Goal: Communication & Community: Answer question/provide support

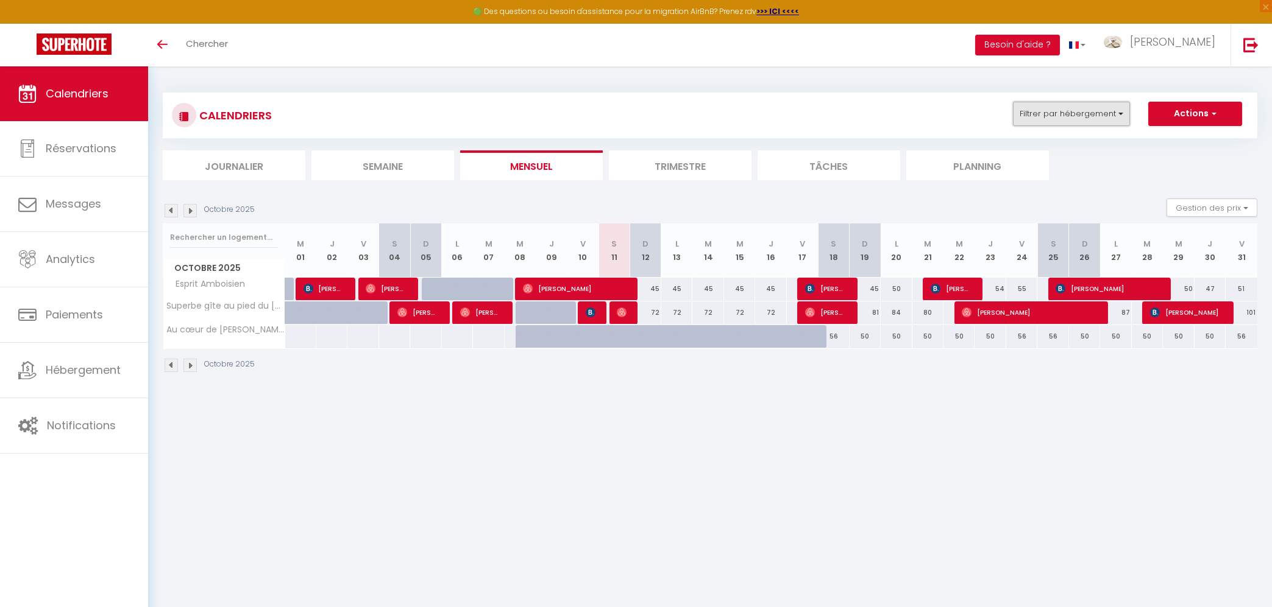
click at [1093, 116] on button "Filtrer par hébergement" at bounding box center [1071, 114] width 117 height 24
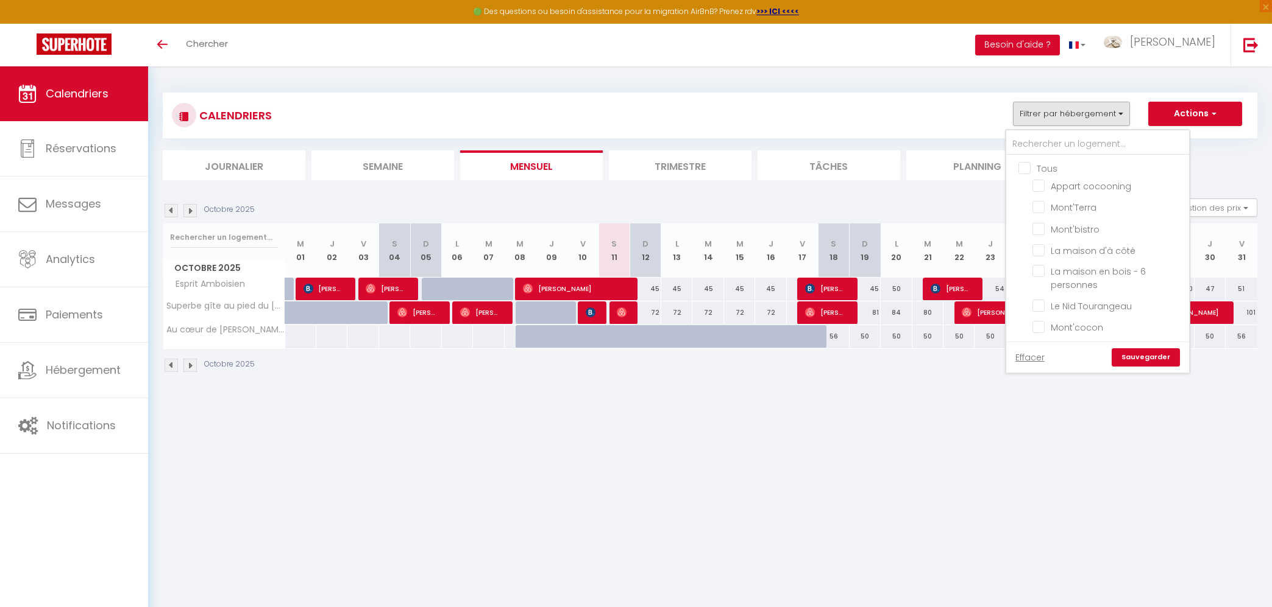
click at [1025, 166] on input "Tous" at bounding box center [1109, 167] width 183 height 12
checkbox input "true"
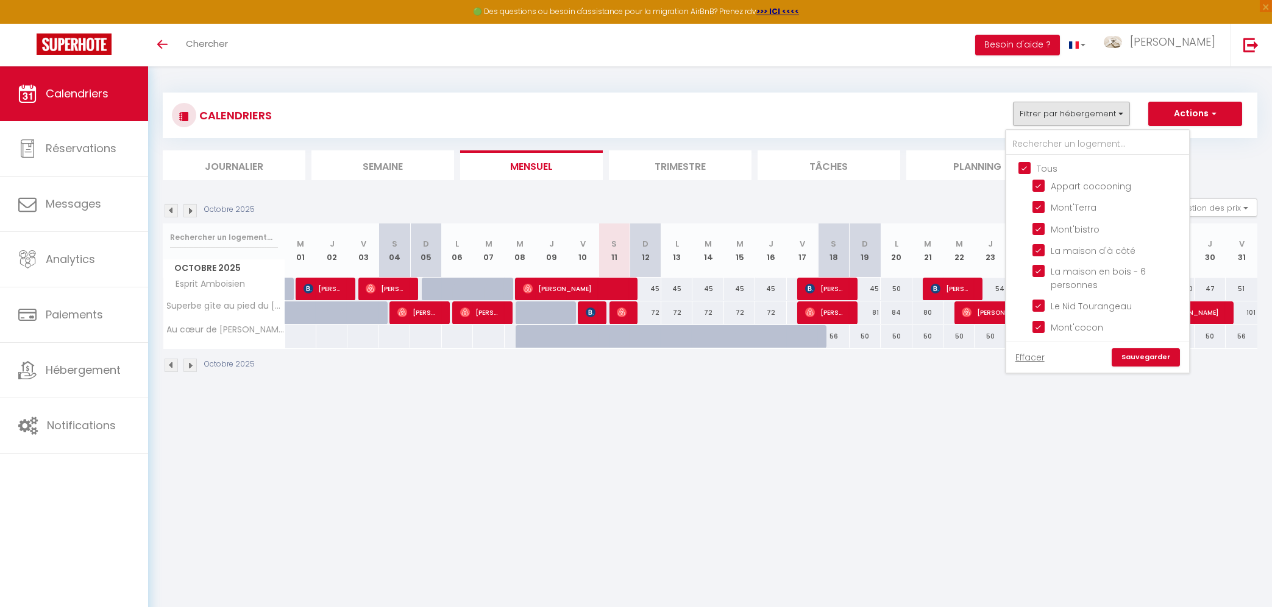
checkbox input "true"
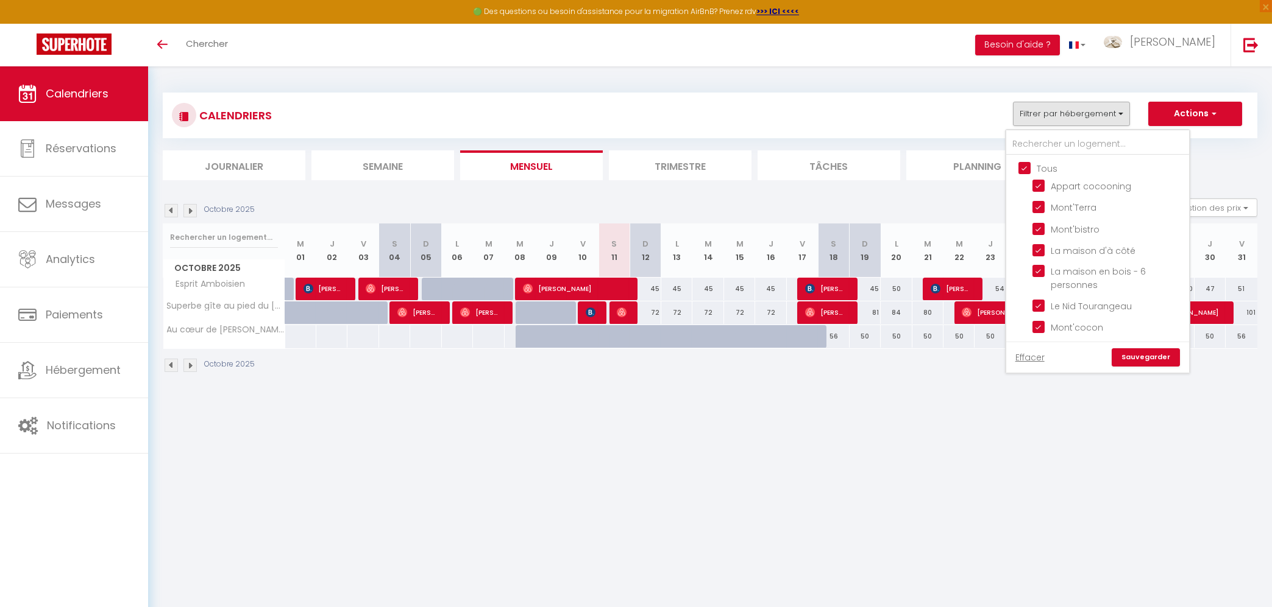
checkbox input "true"
click at [1130, 354] on link "Sauvegarder" at bounding box center [1145, 358] width 68 height 18
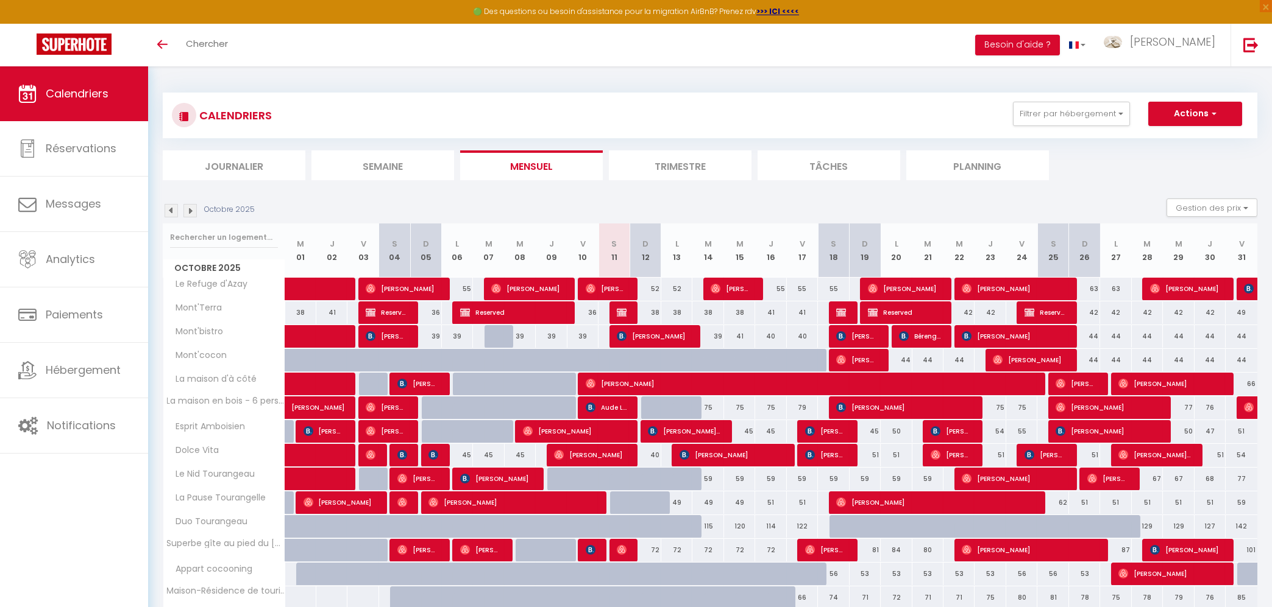
click at [266, 164] on li "Journalier" at bounding box center [234, 165] width 143 height 30
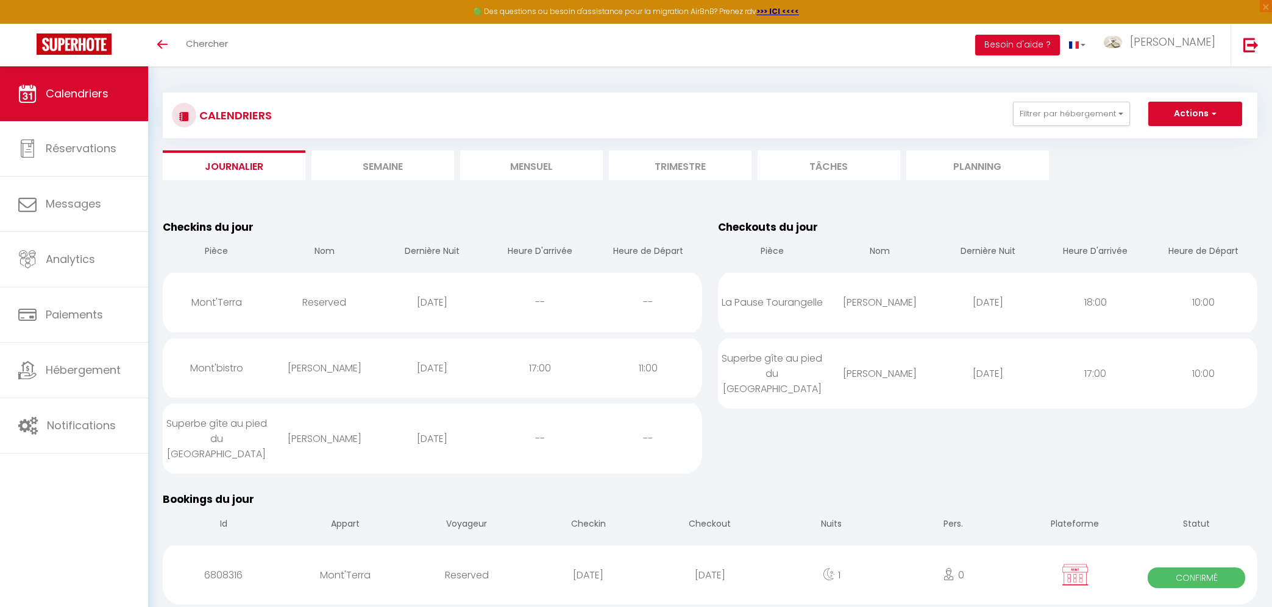
click at [526, 168] on li "Mensuel" at bounding box center [531, 165] width 143 height 30
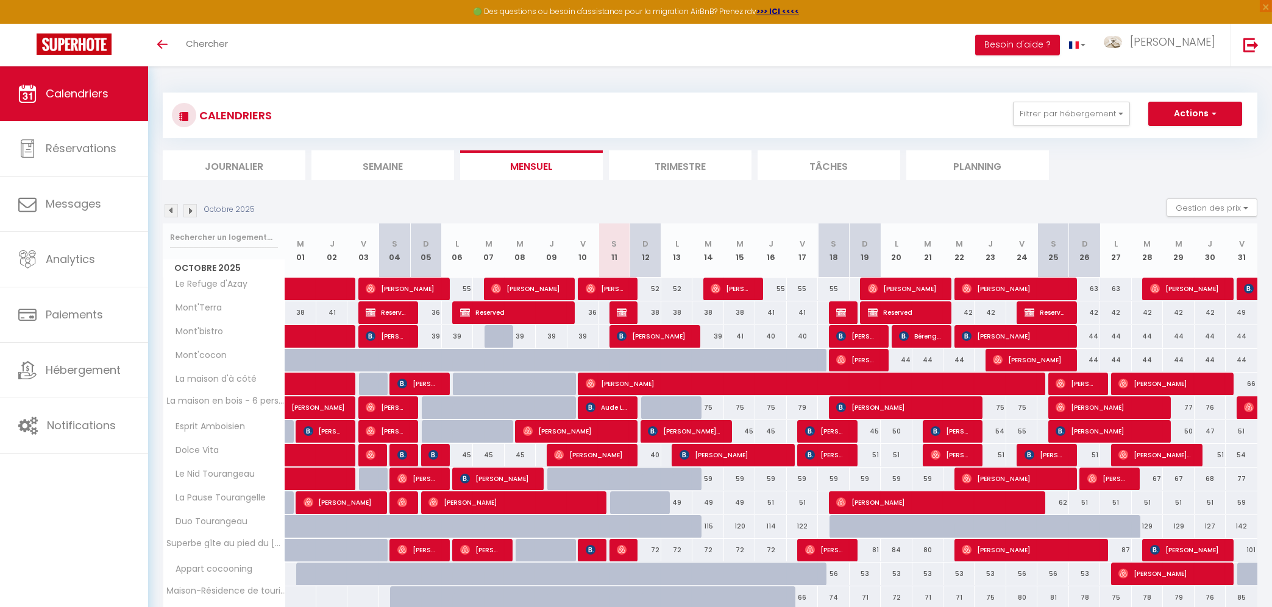
click at [571, 504] on span "[PERSON_NAME]" at bounding box center [511, 502] width 166 height 23
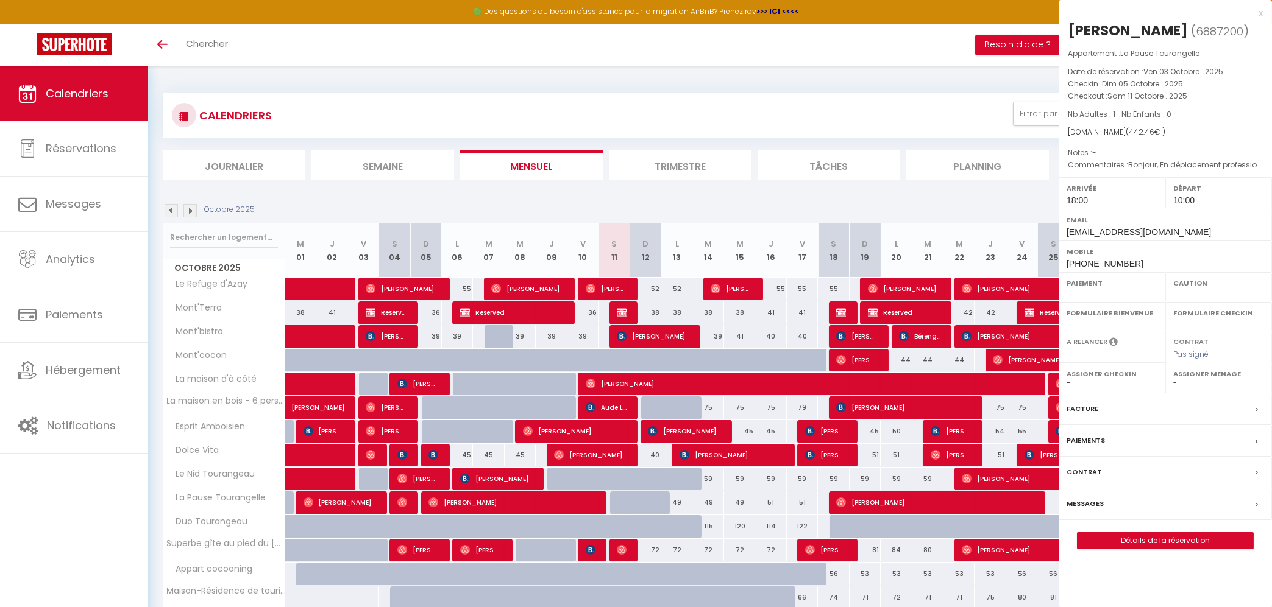
select select "OK"
select select "1"
select select "0"
select select "1"
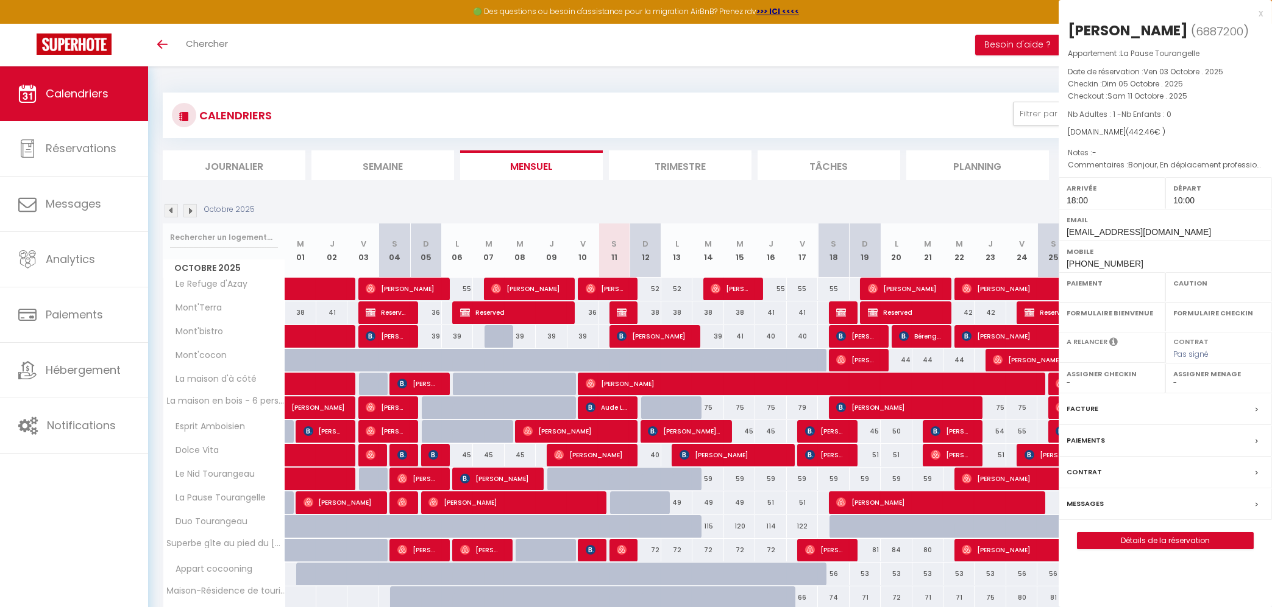
select select
select select "18779"
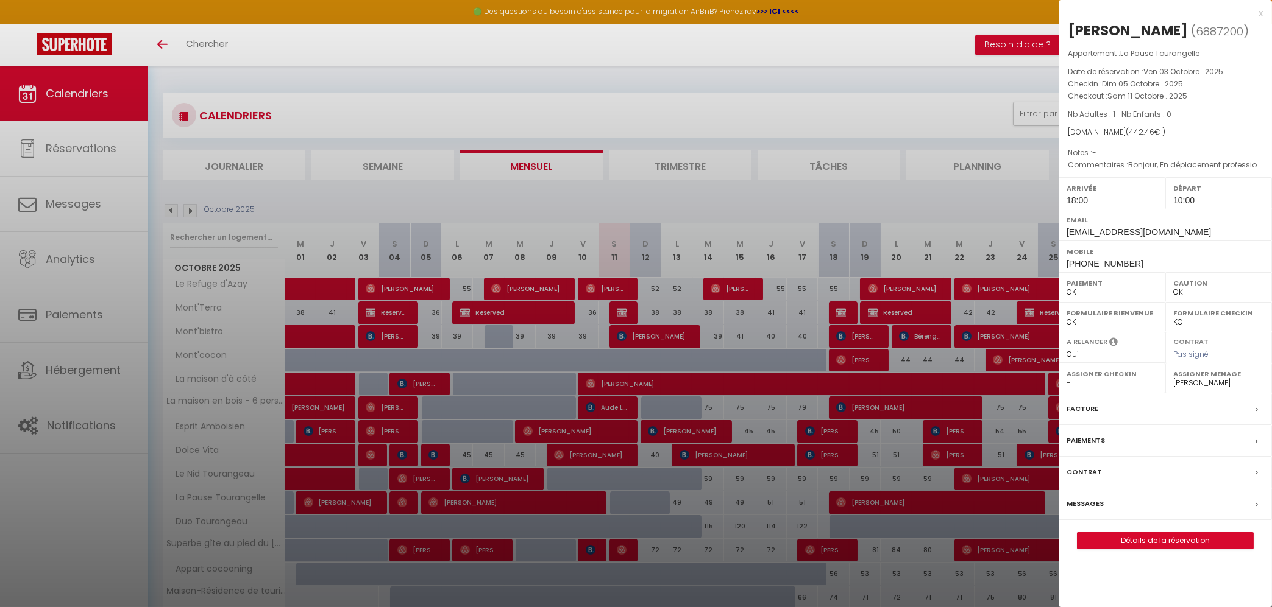
click at [1089, 504] on label "Messages" at bounding box center [1084, 504] width 37 height 13
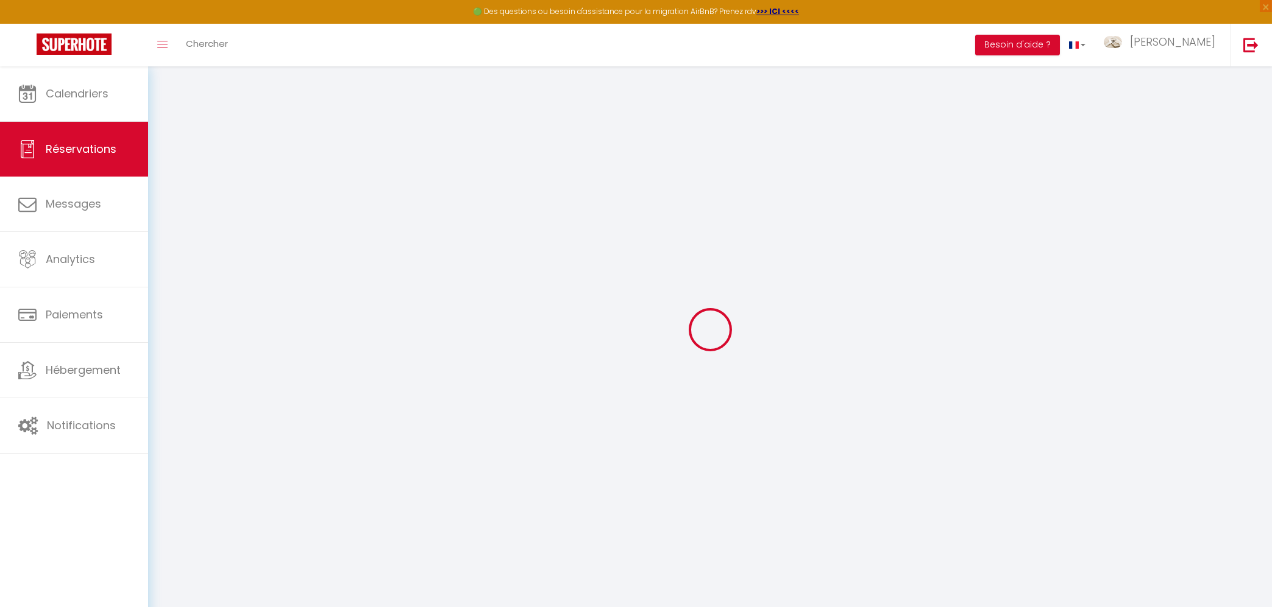
select select
checkbox input "false"
select select
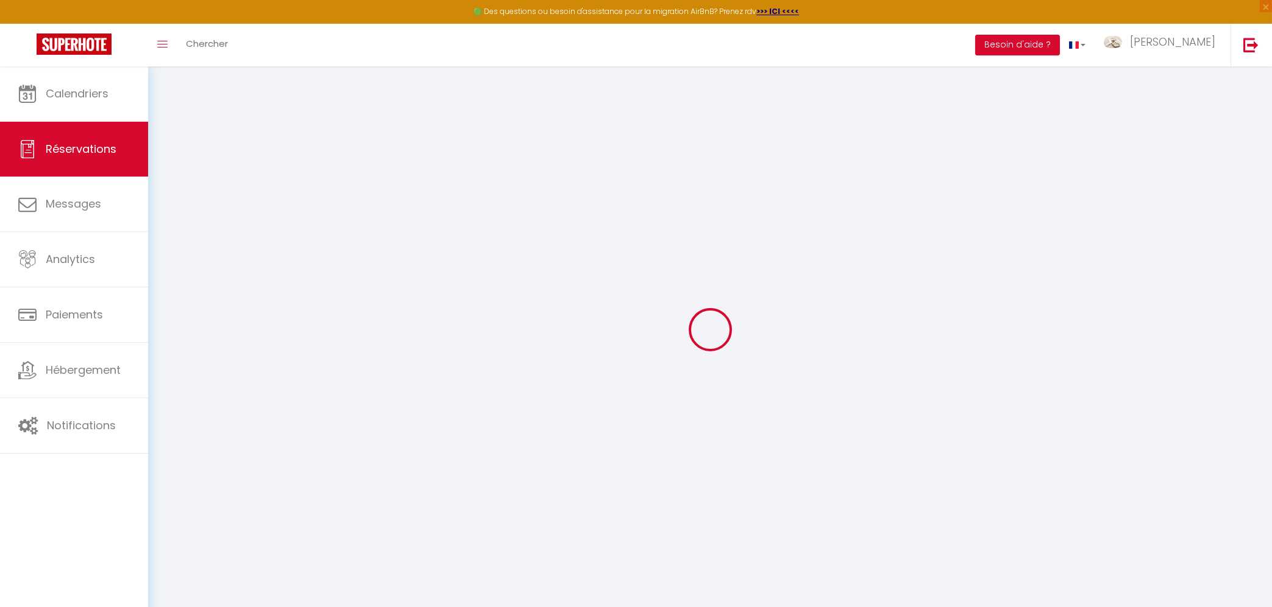
select select
checkbox input "false"
type textarea "Bonjour, En déplacement professionnel je serais ravie de séjourner dans votre a…"
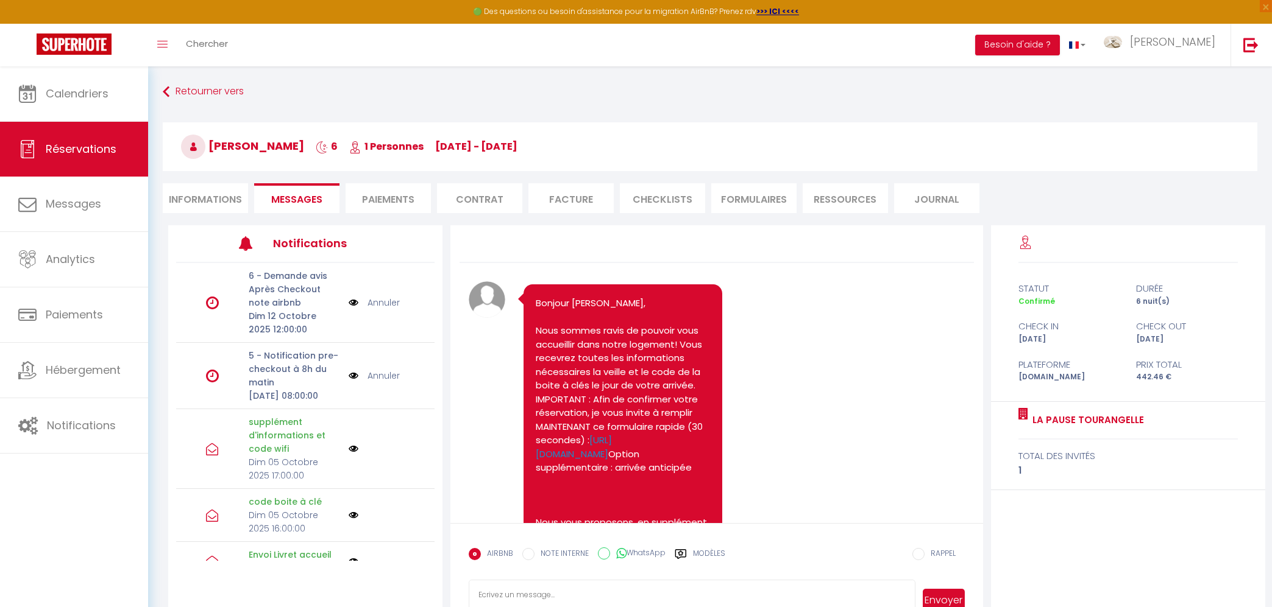
scroll to position [2305, 0]
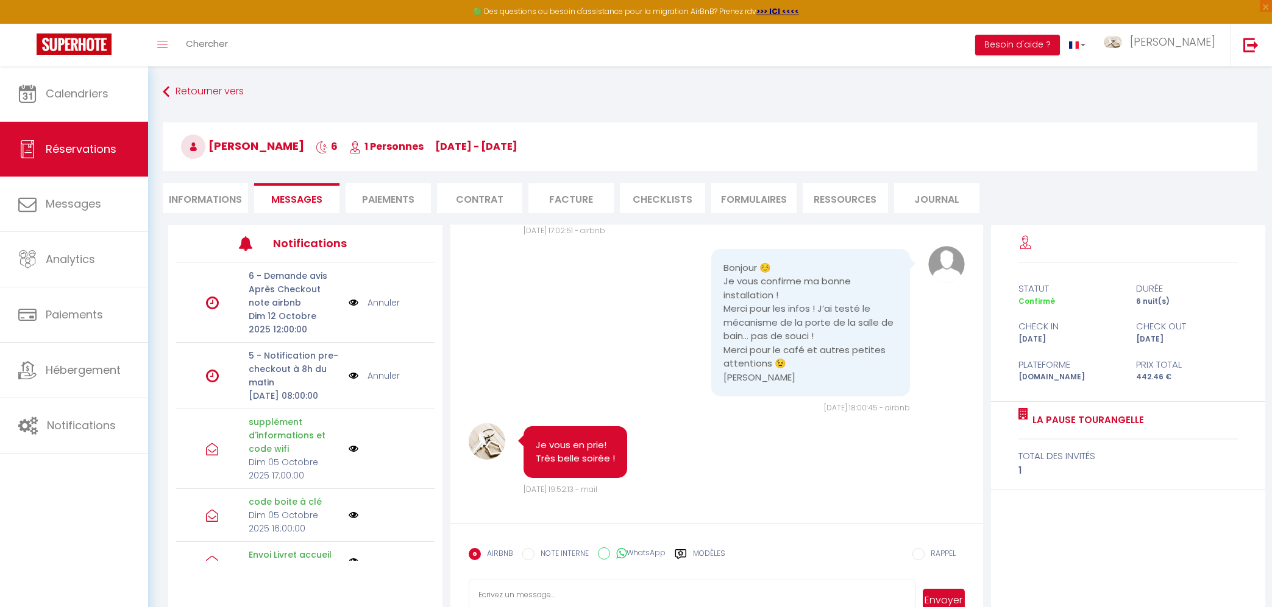
click at [355, 383] on img at bounding box center [354, 375] width 10 height 13
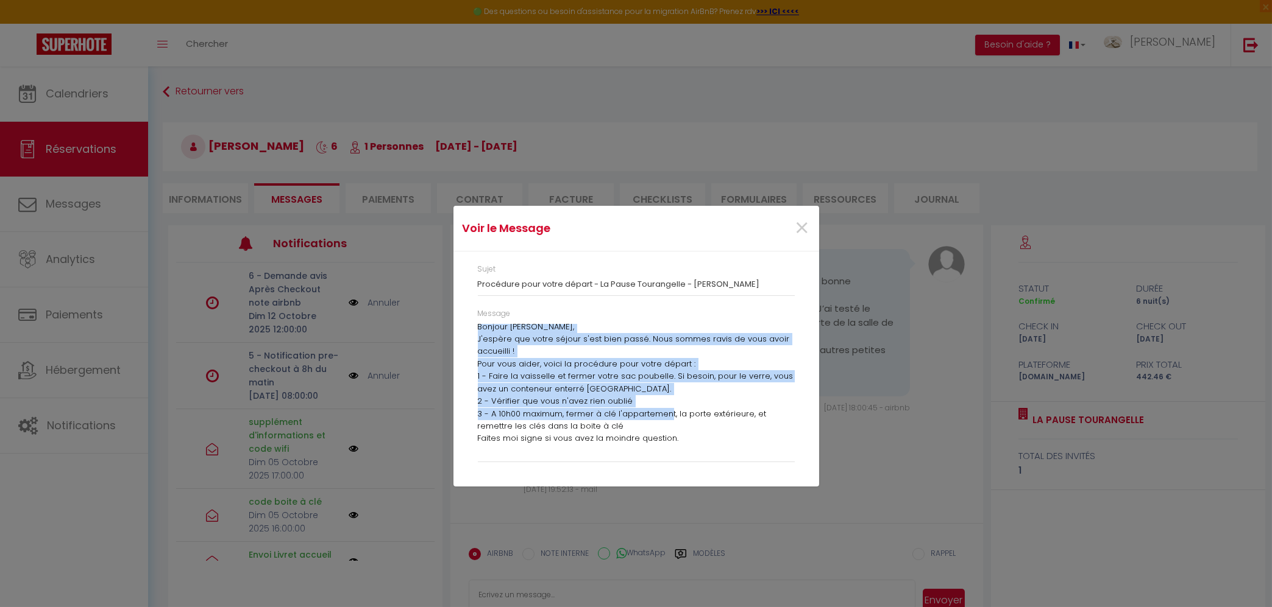
scroll to position [4, 0]
drag, startPoint x: 478, startPoint y: 329, endPoint x: 688, endPoint y: 444, distance: 239.4
click at [688, 444] on div "Bonjour Julie, J'espère que votre séjour s'est bien passé. Nous sommes ravis de…" at bounding box center [636, 390] width 317 height 132
copy div "Bonjour Julie, J'espère que votre séjour s'est bien passé. Nous sommes ravis de…"
click at [798, 227] on span "×" at bounding box center [802, 228] width 15 height 37
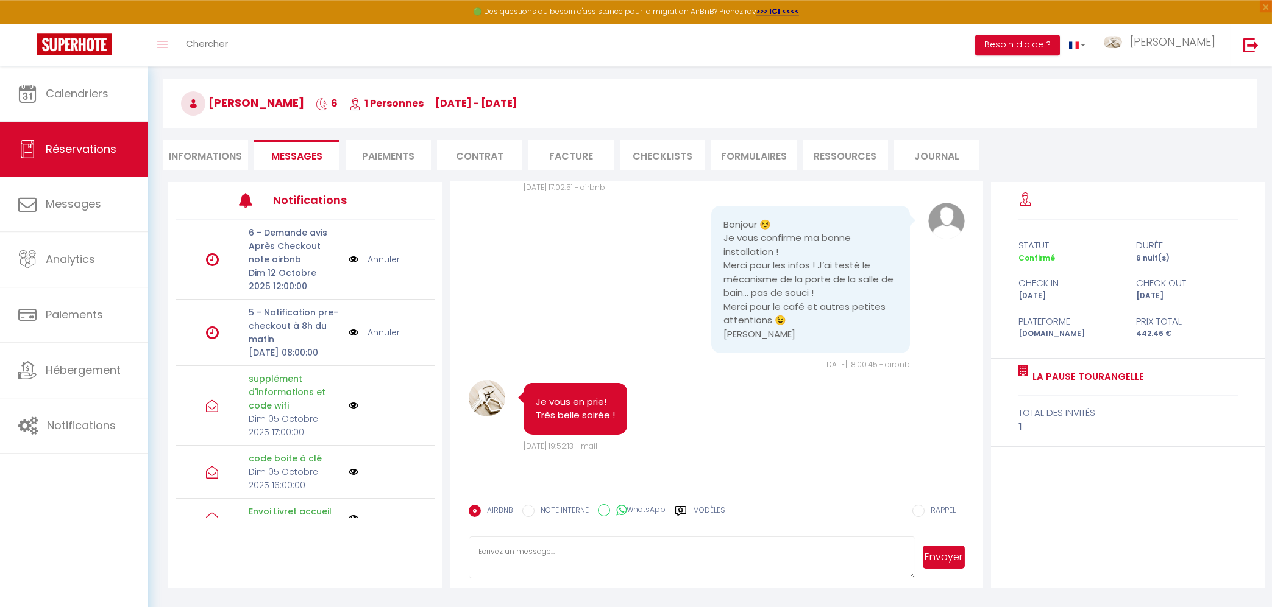
scroll to position [66, 0]
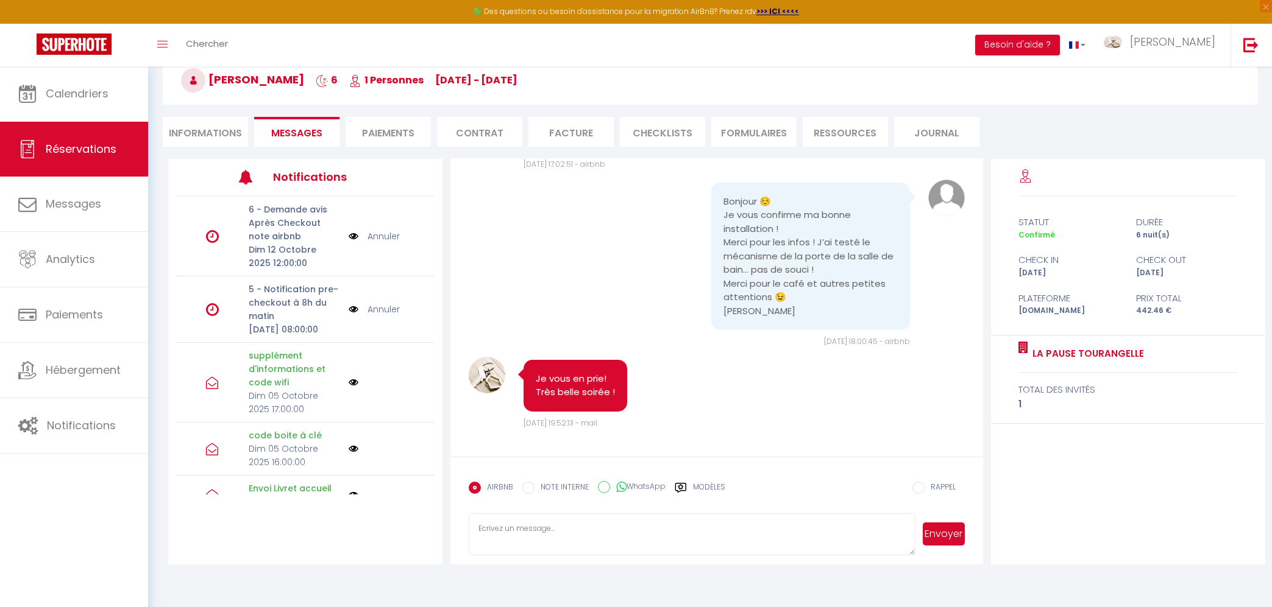
click at [492, 528] on textarea at bounding box center [692, 535] width 446 height 43
paste textarea "Bonjour Julie, J'espère que votre séjour s'est bien passé. Nous sommes ravis de…"
drag, startPoint x: 512, startPoint y: 519, endPoint x: 500, endPoint y: 517, distance: 11.7
click at [500, 517] on textarea "Bonjour Julie, J'espère que votre séjour s'est bien passé. Nous sommes ravis de…" at bounding box center [692, 535] width 446 height 43
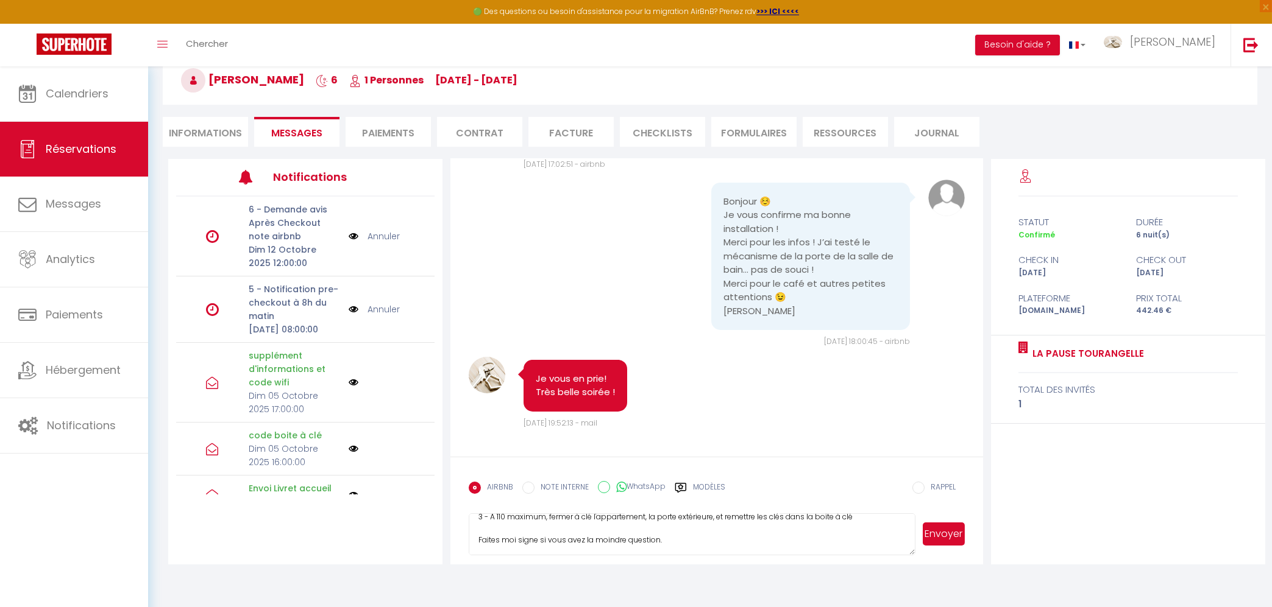
scroll to position [113, 0]
type textarea "Bonjour Julie, J'espère que votre séjour s'est bien passé. Nous sommes ravis de…"
click at [948, 532] on button "Envoyer" at bounding box center [943, 534] width 42 height 23
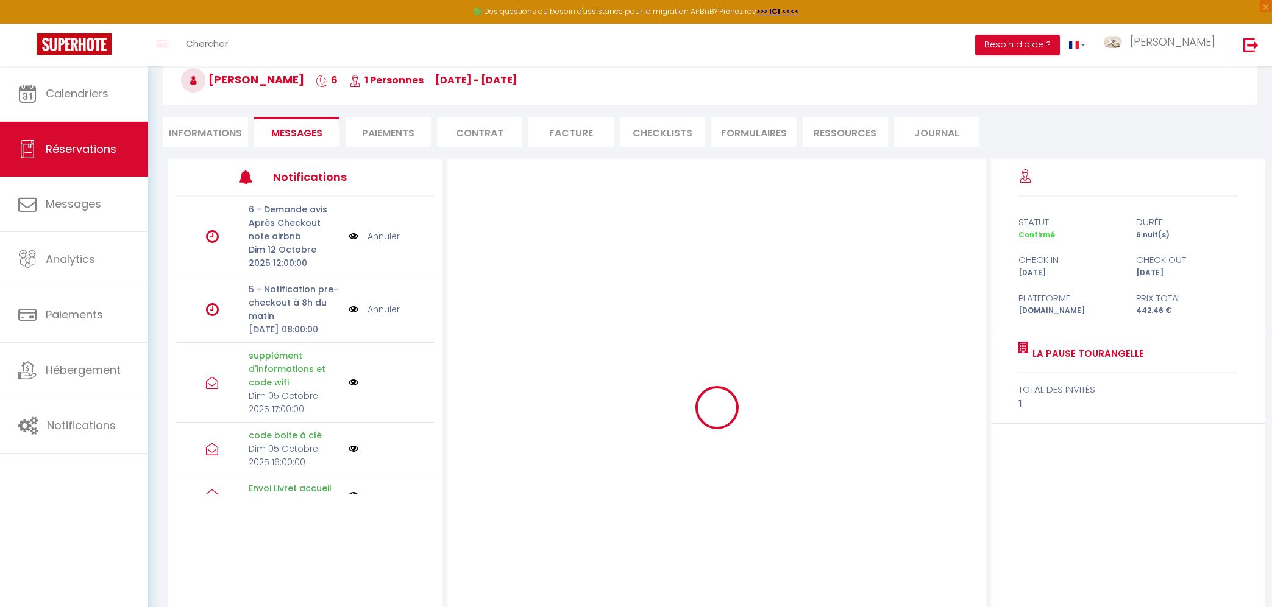
scroll to position [2305, 0]
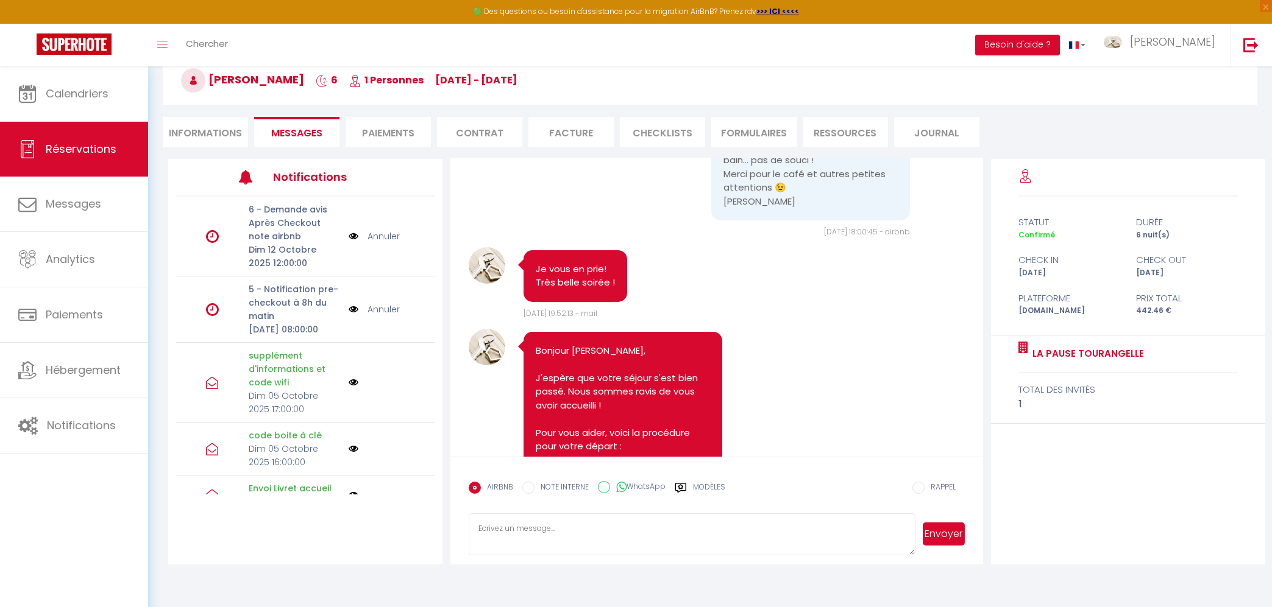
click at [390, 313] on link "Annuler" at bounding box center [383, 309] width 32 height 13
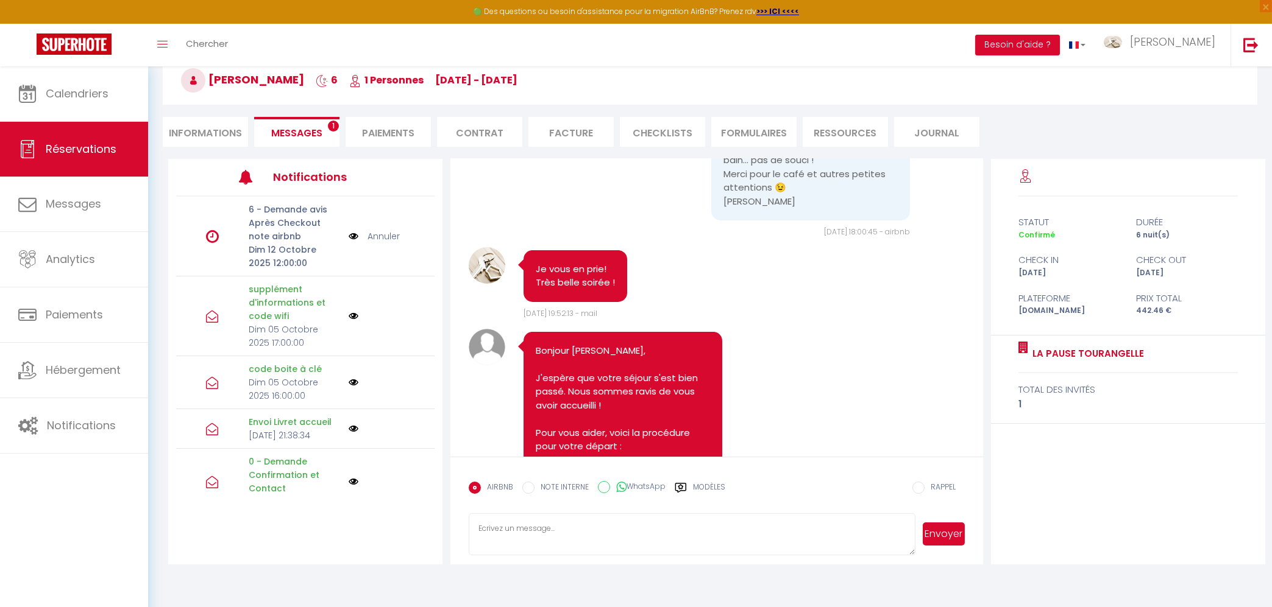
scroll to position [2633, 0]
